Goal: Navigation & Orientation: Find specific page/section

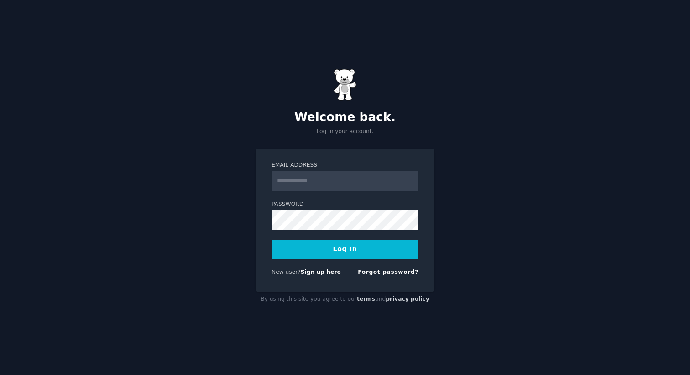
click at [384, 185] on input "Email Address" at bounding box center [344, 181] width 147 height 20
type input "**********"
click at [344, 256] on button "Log In" at bounding box center [344, 249] width 147 height 19
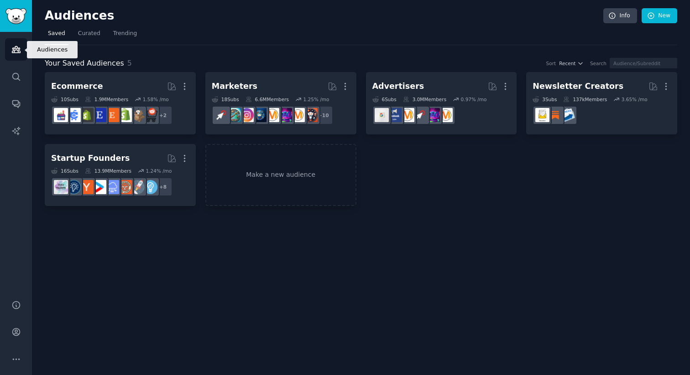
click at [18, 47] on icon "Sidebar" at bounding box center [16, 50] width 10 height 10
click at [126, 34] on span "Trending" at bounding box center [125, 34] width 24 height 8
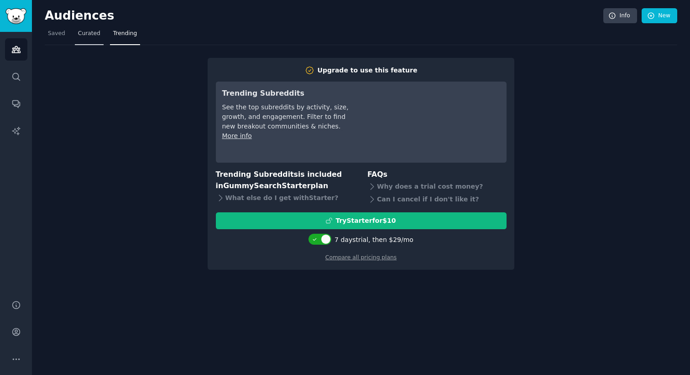
click at [86, 36] on span "Curated" at bounding box center [89, 34] width 22 height 8
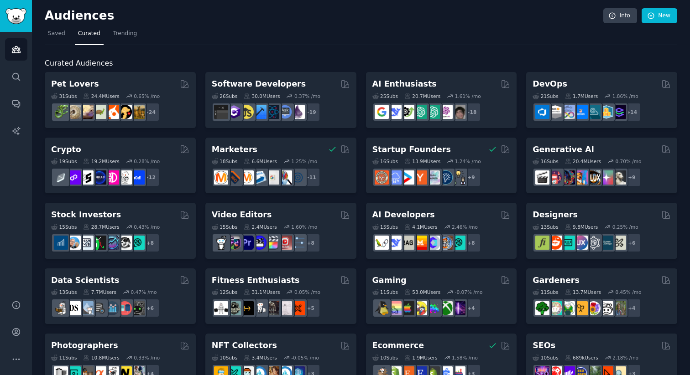
click at [95, 68] on span "Curated Audiences" at bounding box center [79, 63] width 68 height 11
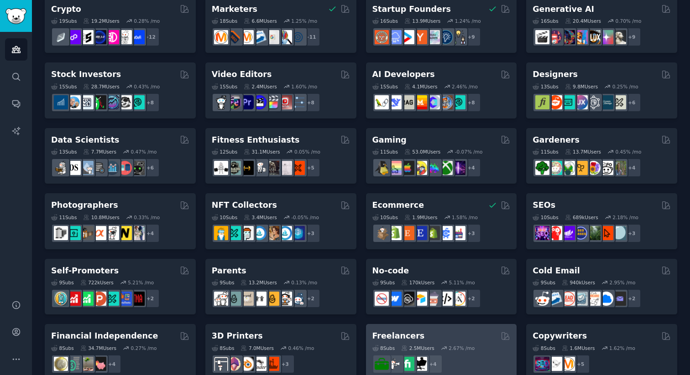
scroll to position [137, 0]
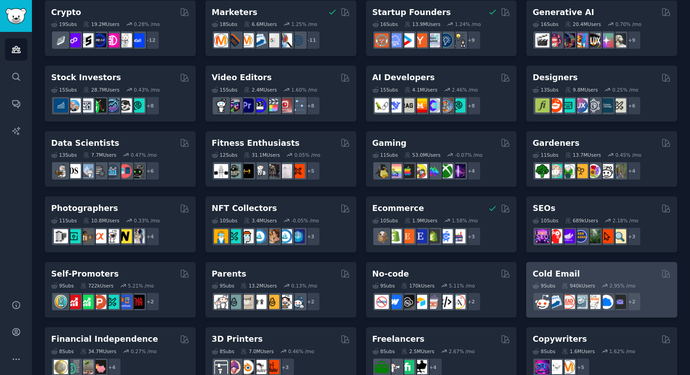
click at [607, 267] on div "Cold Email 9 Sub s 940k Users 2.95 % /mo r/sales + 2" at bounding box center [601, 290] width 151 height 56
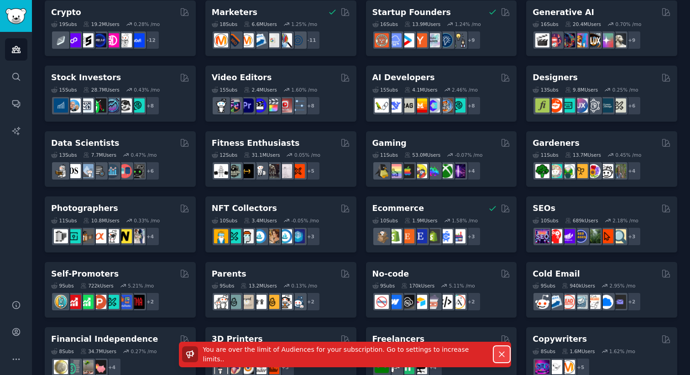
click at [499, 355] on icon "button" at bounding box center [502, 355] width 10 height 10
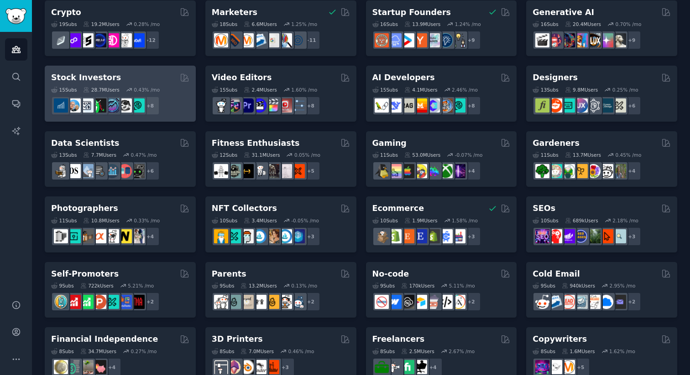
scroll to position [0, 0]
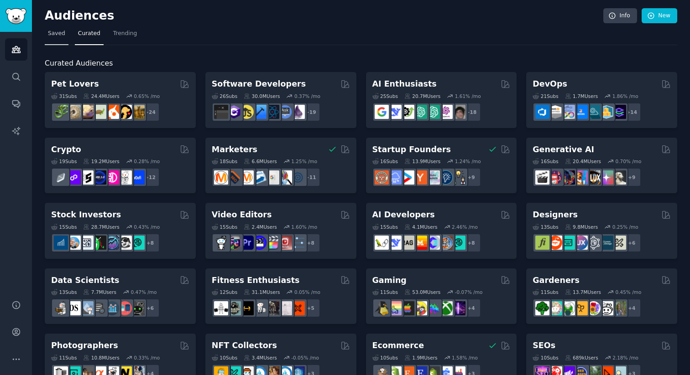
click at [61, 35] on span "Saved" at bounding box center [56, 34] width 17 height 8
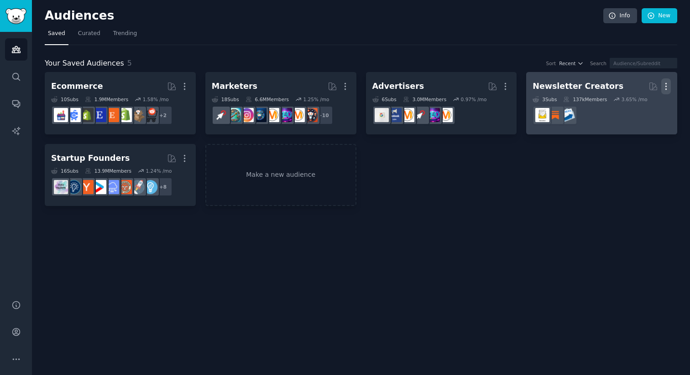
click at [666, 88] on icon "button" at bounding box center [666, 87] width 10 height 10
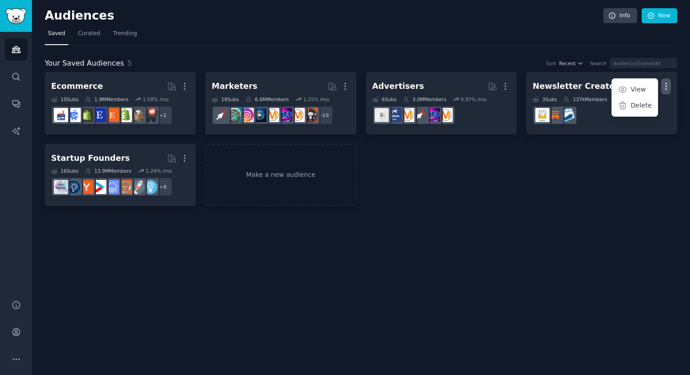
click at [617, 173] on div "Ecommerce More 10 Sub s 1.9M Members 1.58 % /mo r/dropship + 2 Marketers More 1…" at bounding box center [361, 139] width 632 height 134
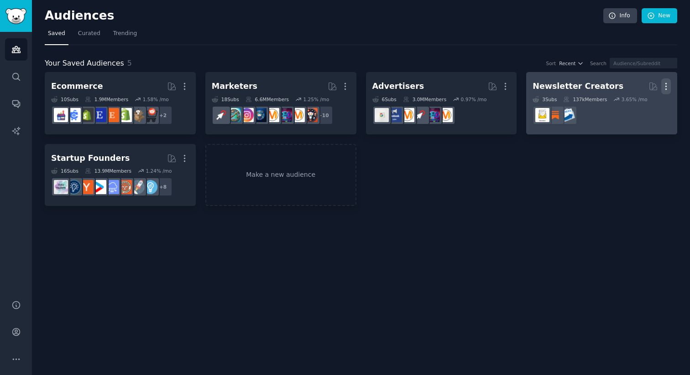
click at [666, 86] on icon "button" at bounding box center [666, 86] width 1 height 6
click at [635, 101] on p "Delete" at bounding box center [640, 106] width 21 height 10
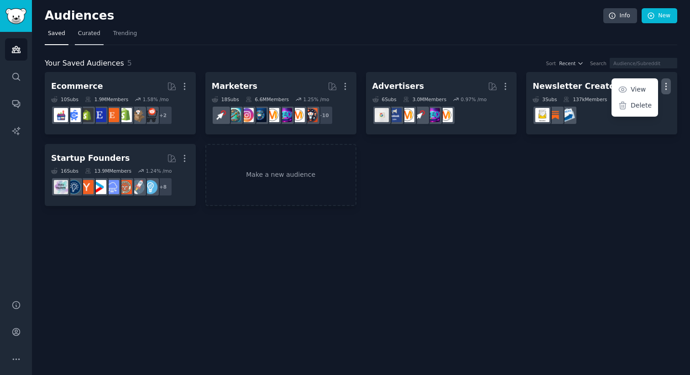
click at [95, 40] on link "Curated" at bounding box center [89, 35] width 29 height 19
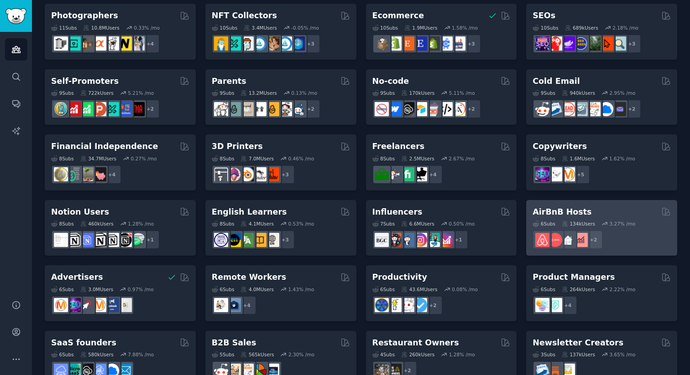
scroll to position [325, 0]
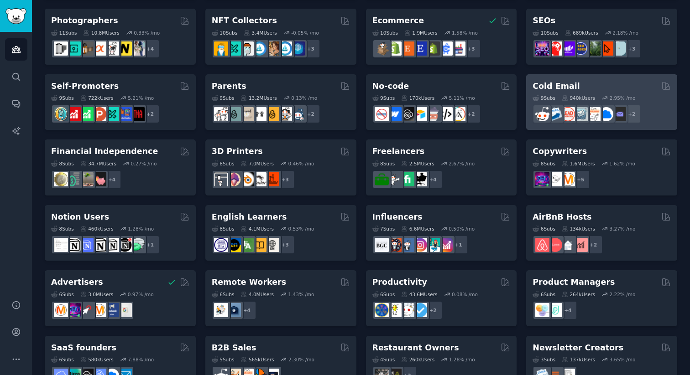
click at [590, 94] on div "9 Sub s 940k Users 2.95 % /mo r/coldemail + 2" at bounding box center [601, 108] width 138 height 32
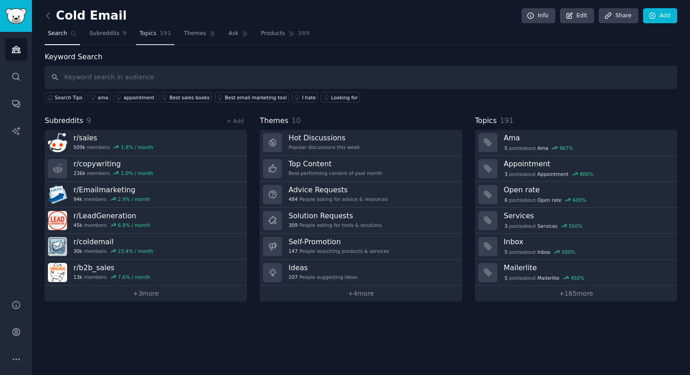
click at [155, 31] on span "Topics" at bounding box center [147, 34] width 17 height 8
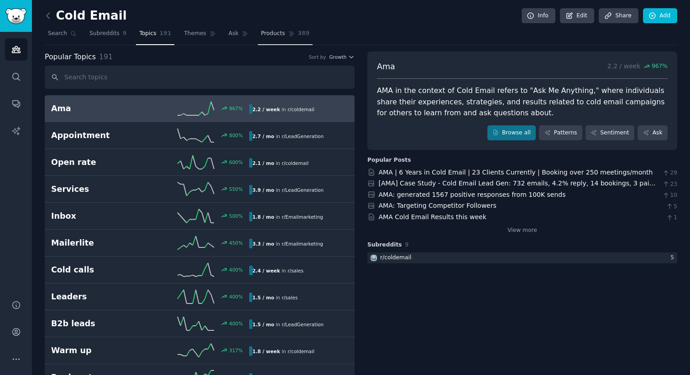
click at [278, 43] on link "Products 389" at bounding box center [285, 35] width 55 height 19
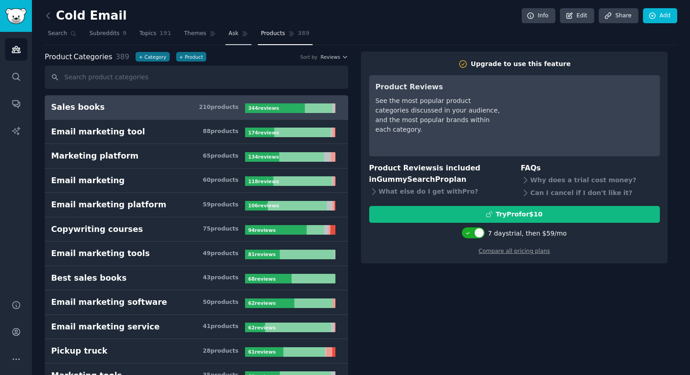
click at [242, 43] on link "Ask" at bounding box center [238, 35] width 26 height 19
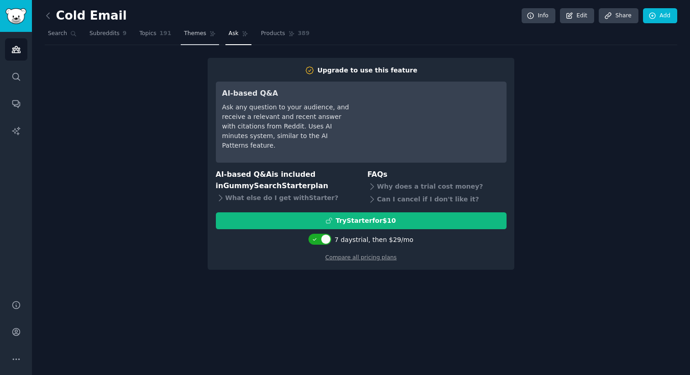
click at [203, 34] on link "Themes" at bounding box center [200, 35] width 38 height 19
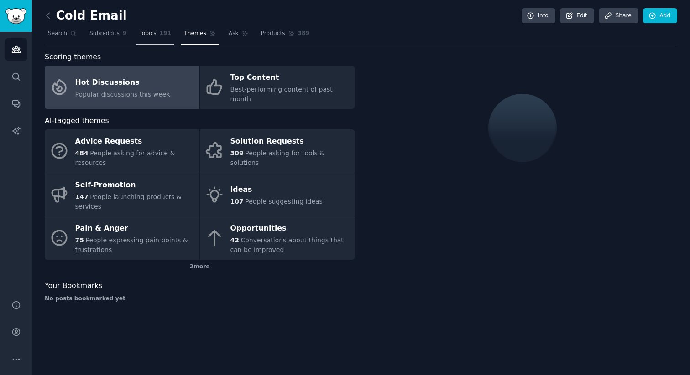
click at [167, 36] on span "191" at bounding box center [166, 34] width 12 height 8
